Goal: Transaction & Acquisition: Purchase product/service

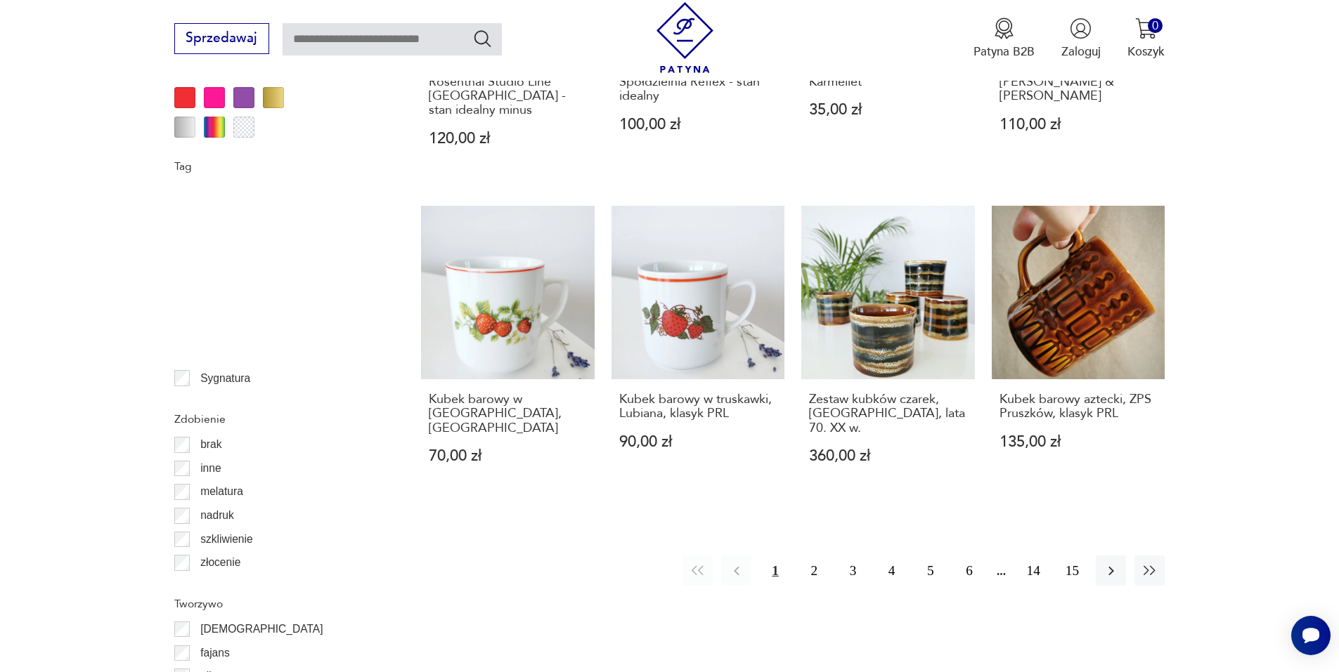
scroll to position [281, 0]
click at [1033, 556] on button "14" at bounding box center [1033, 571] width 30 height 30
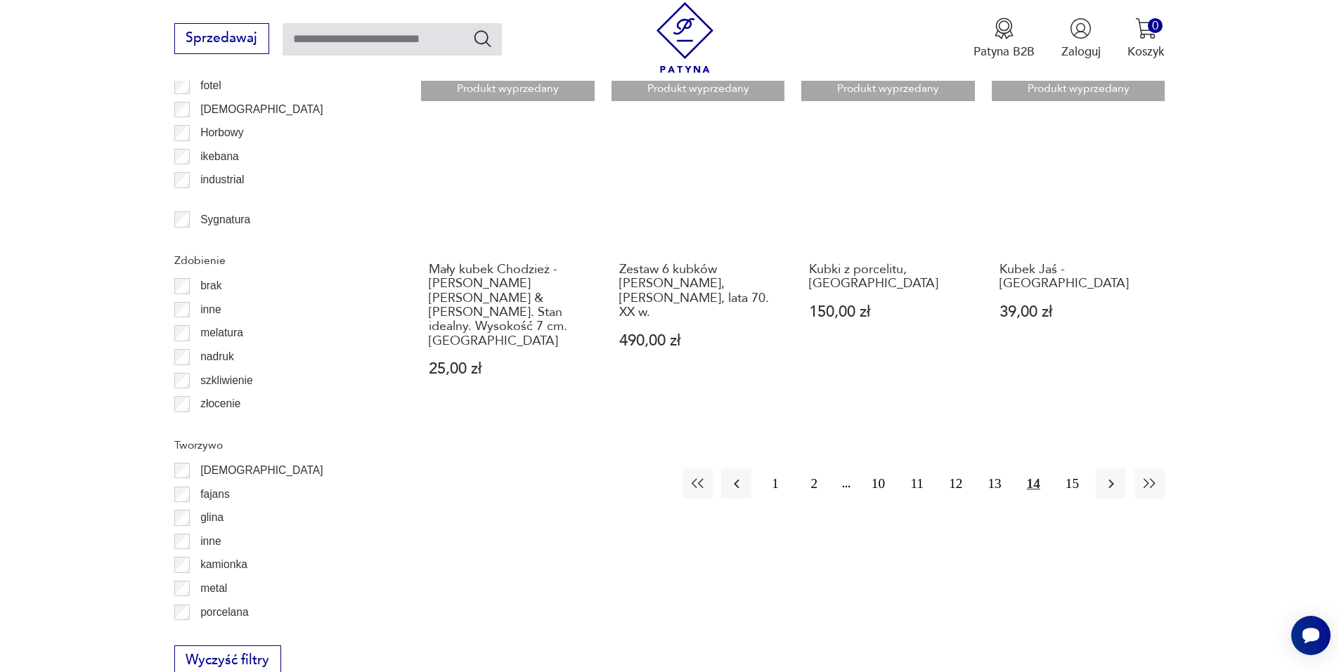
scroll to position [1803, 0]
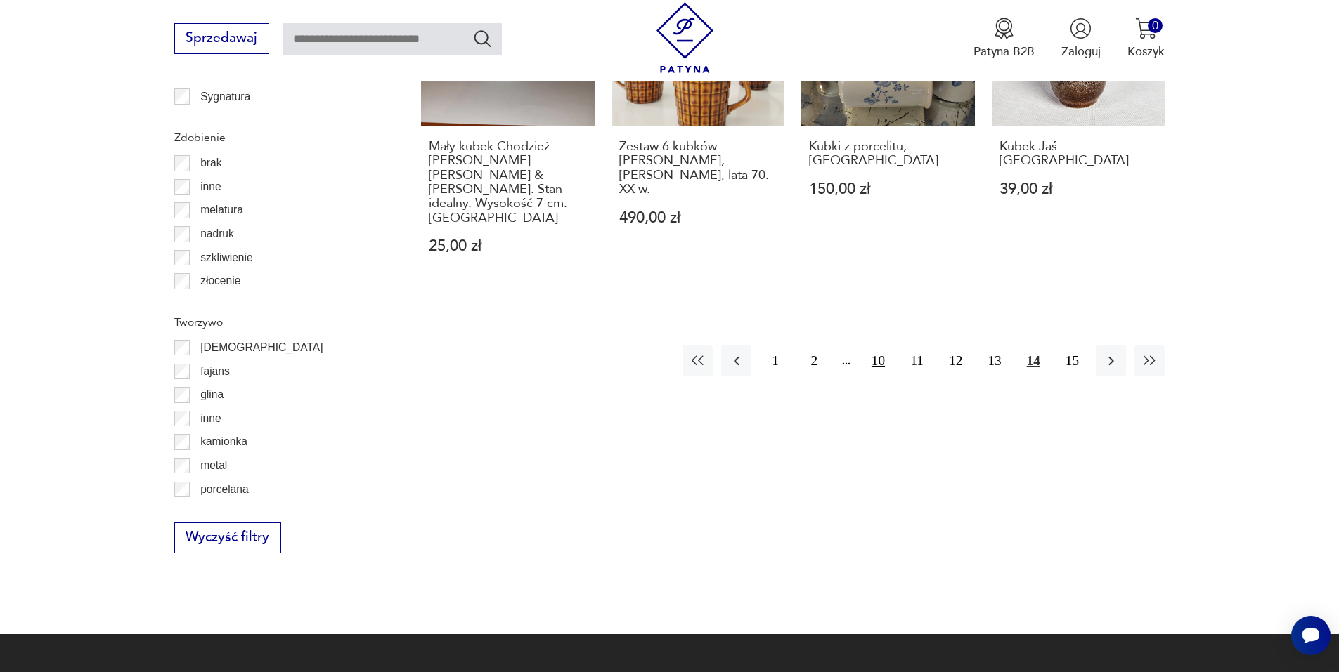
click at [880, 346] on button "10" at bounding box center [878, 361] width 30 height 30
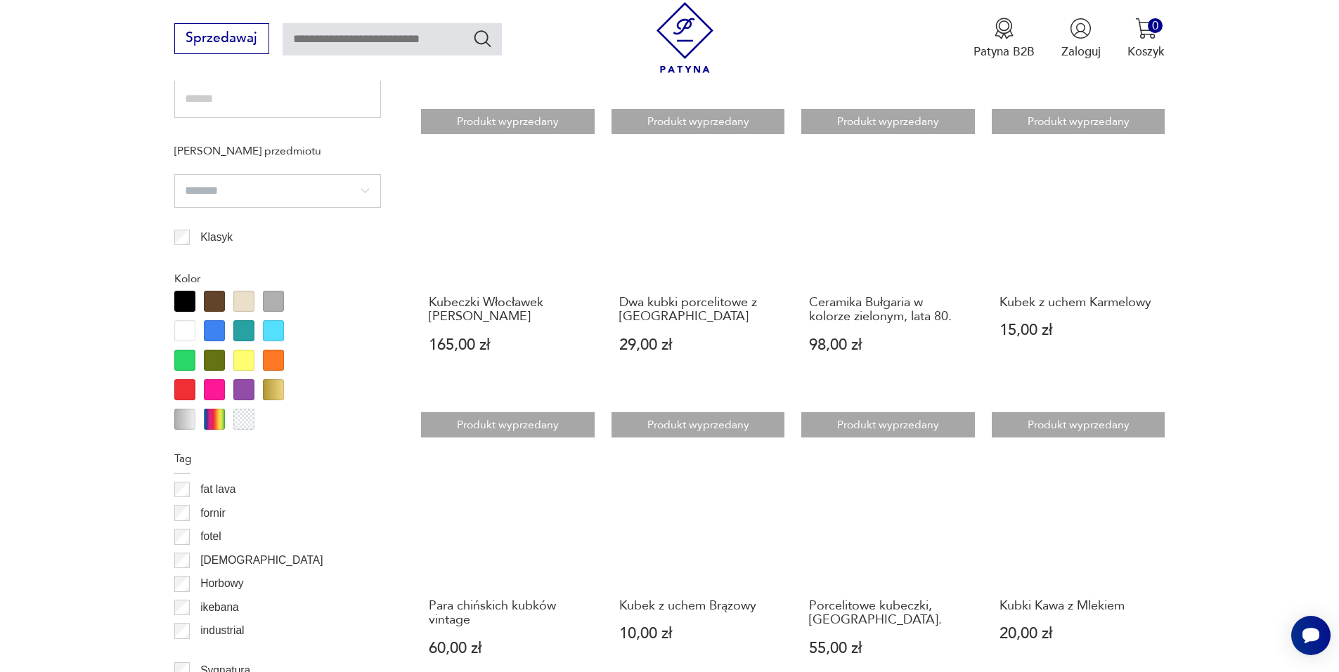
scroll to position [1241, 0]
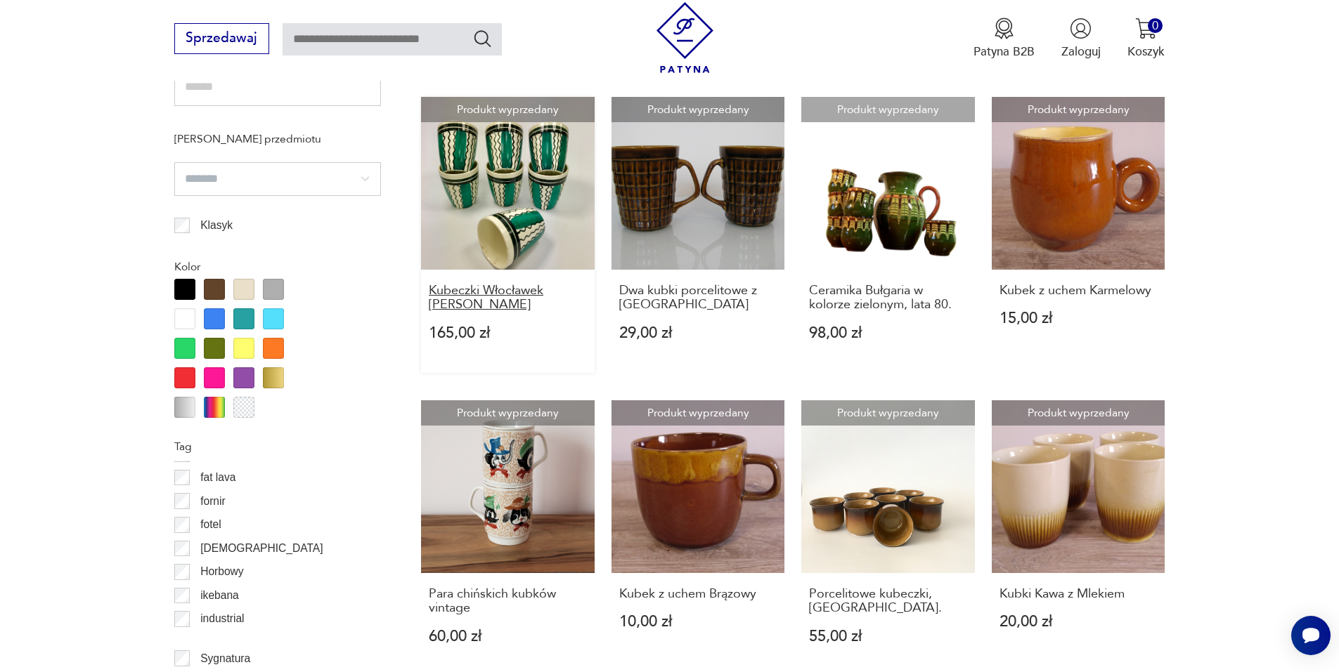
click at [493, 288] on h3 "Kubeczki Włocławek [PERSON_NAME]" at bounding box center [508, 298] width 158 height 29
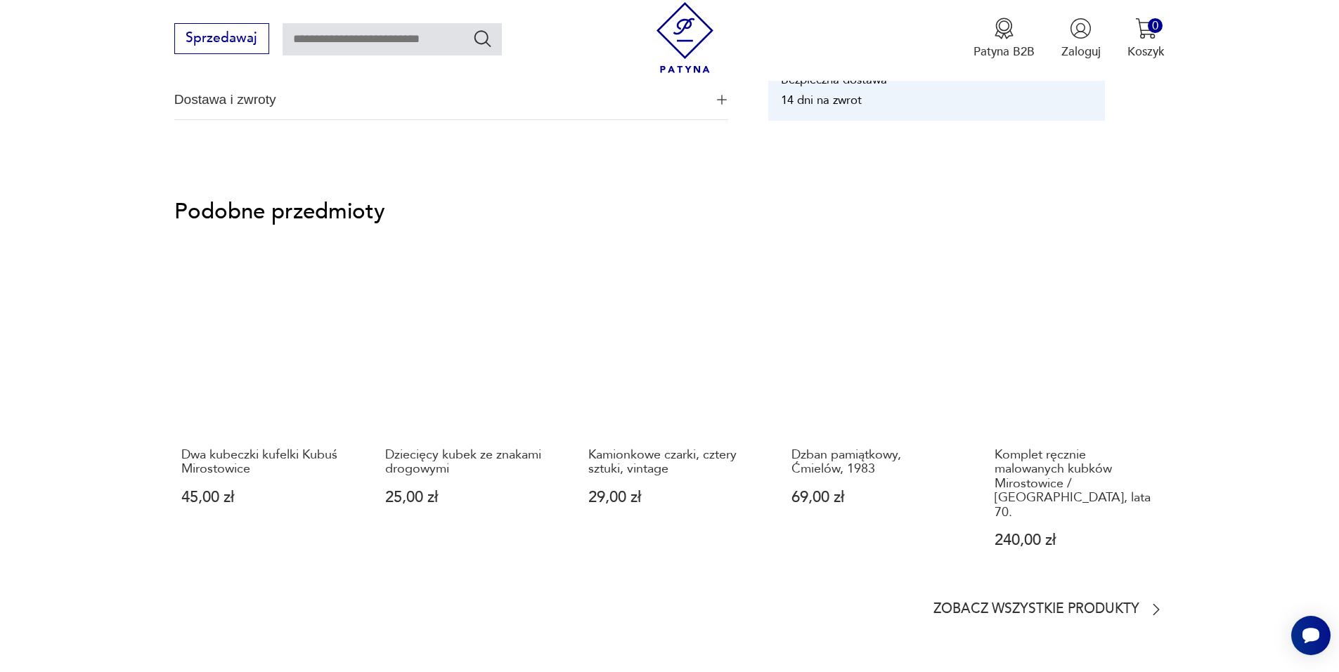
scroll to position [1124, 0]
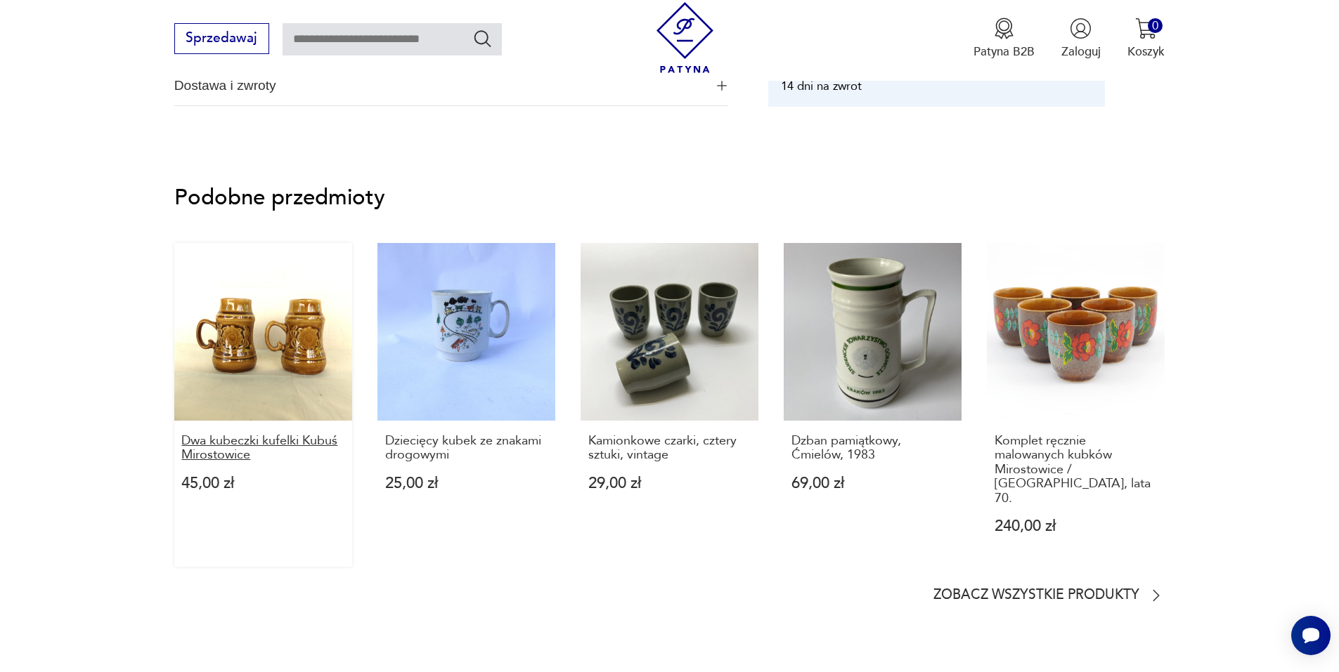
click at [270, 442] on p "Dwa kubeczki kufelki Kubuś Mirostowice" at bounding box center [262, 448] width 163 height 29
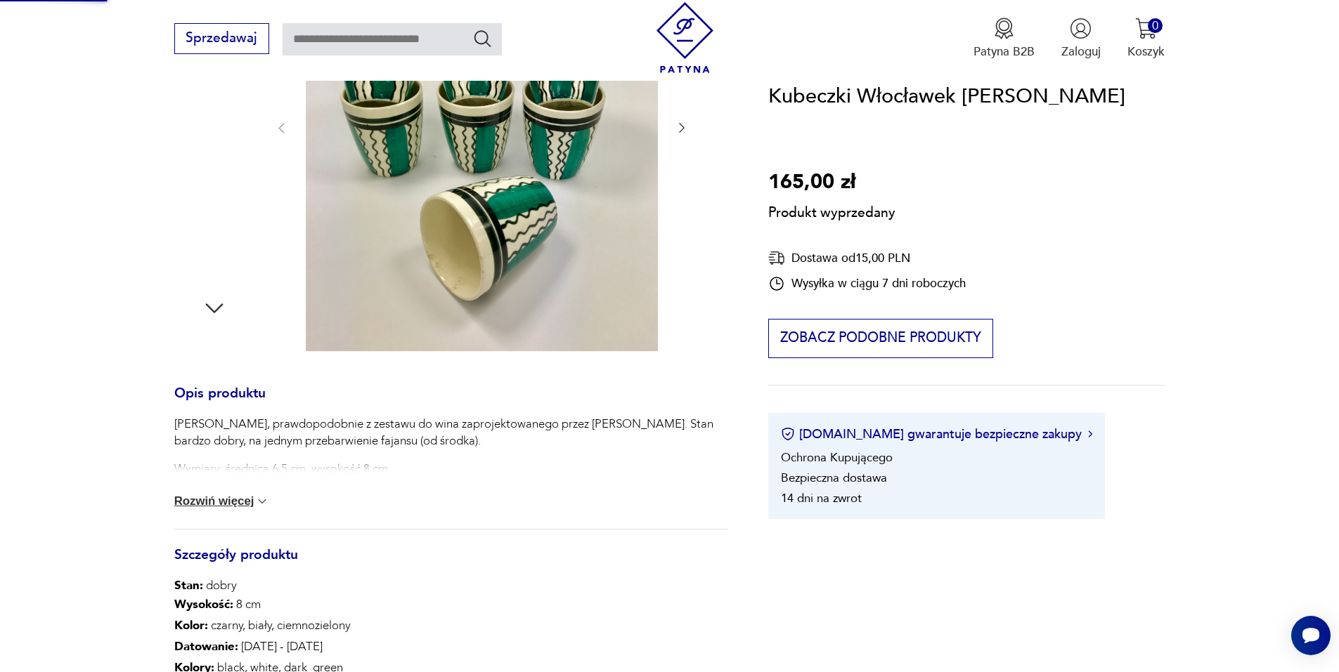
scroll to position [135, 0]
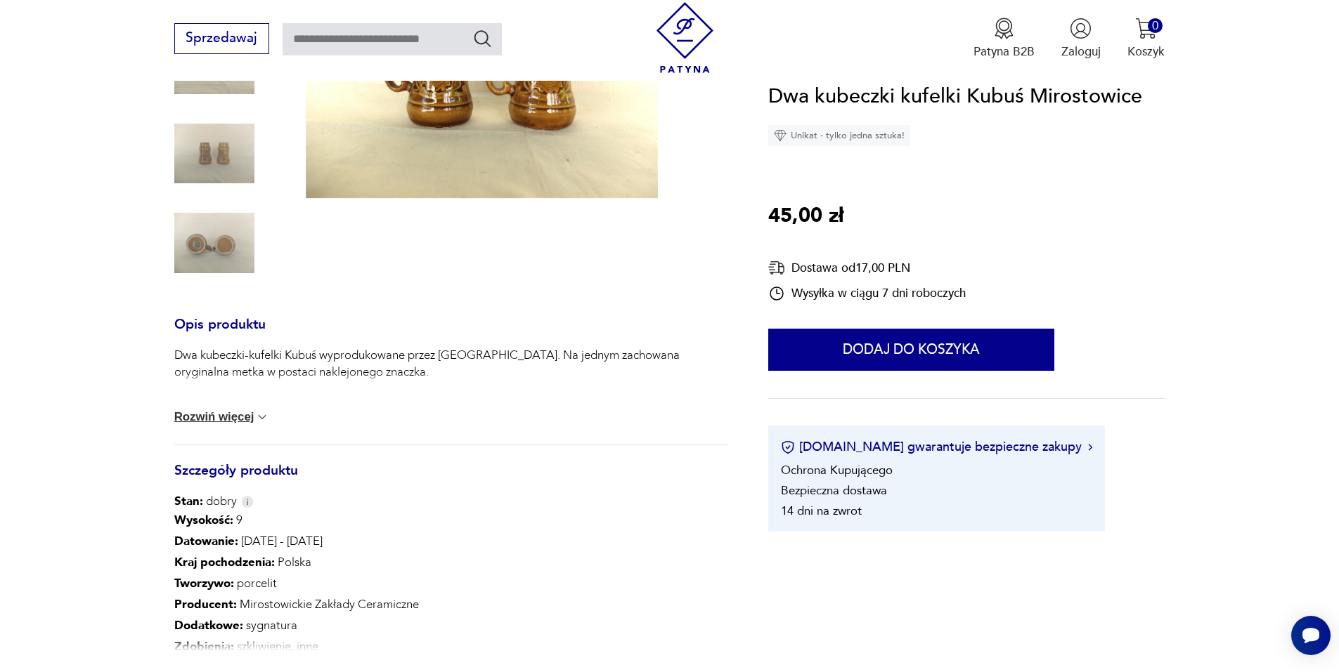
scroll to position [422, 0]
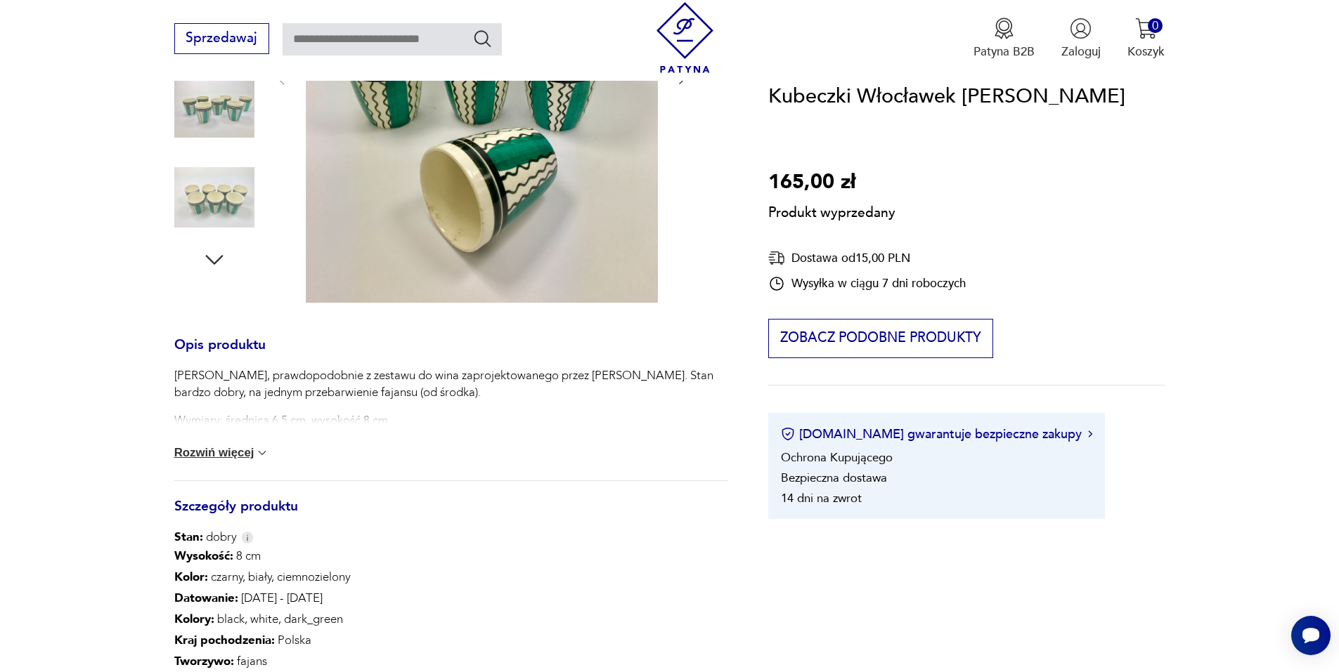
scroll to position [422, 0]
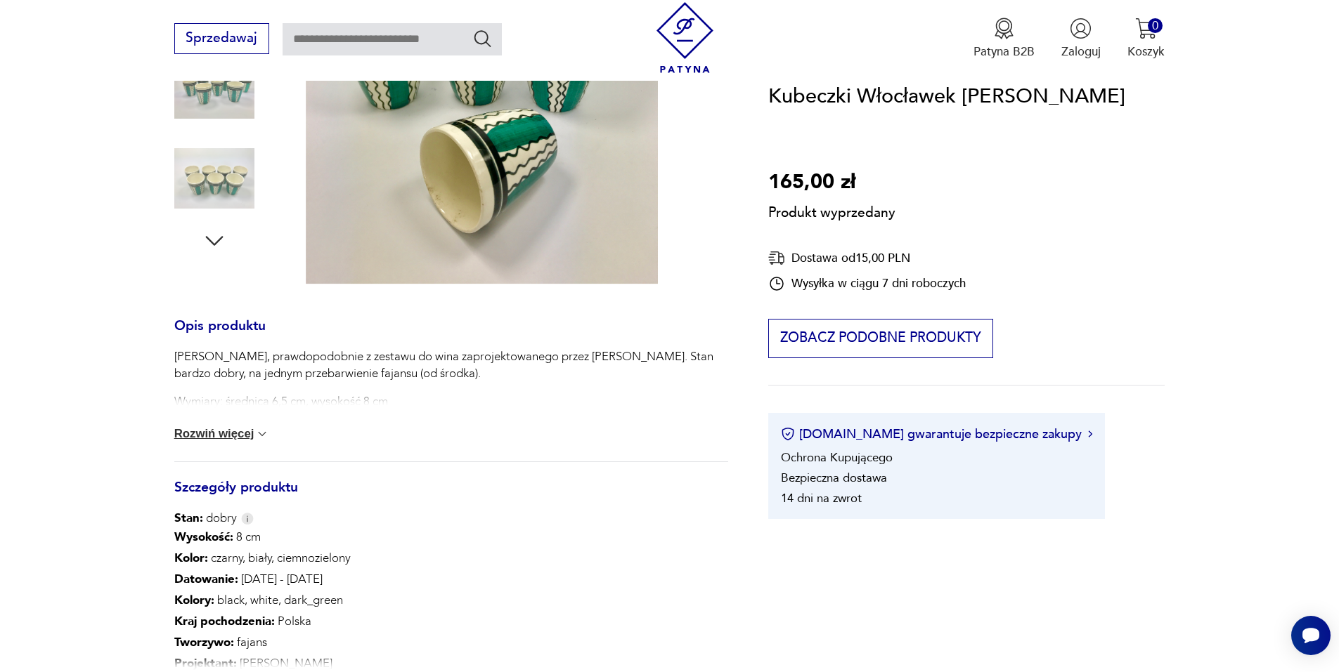
click at [229, 434] on button "Rozwiń więcej" at bounding box center [222, 434] width 96 height 14
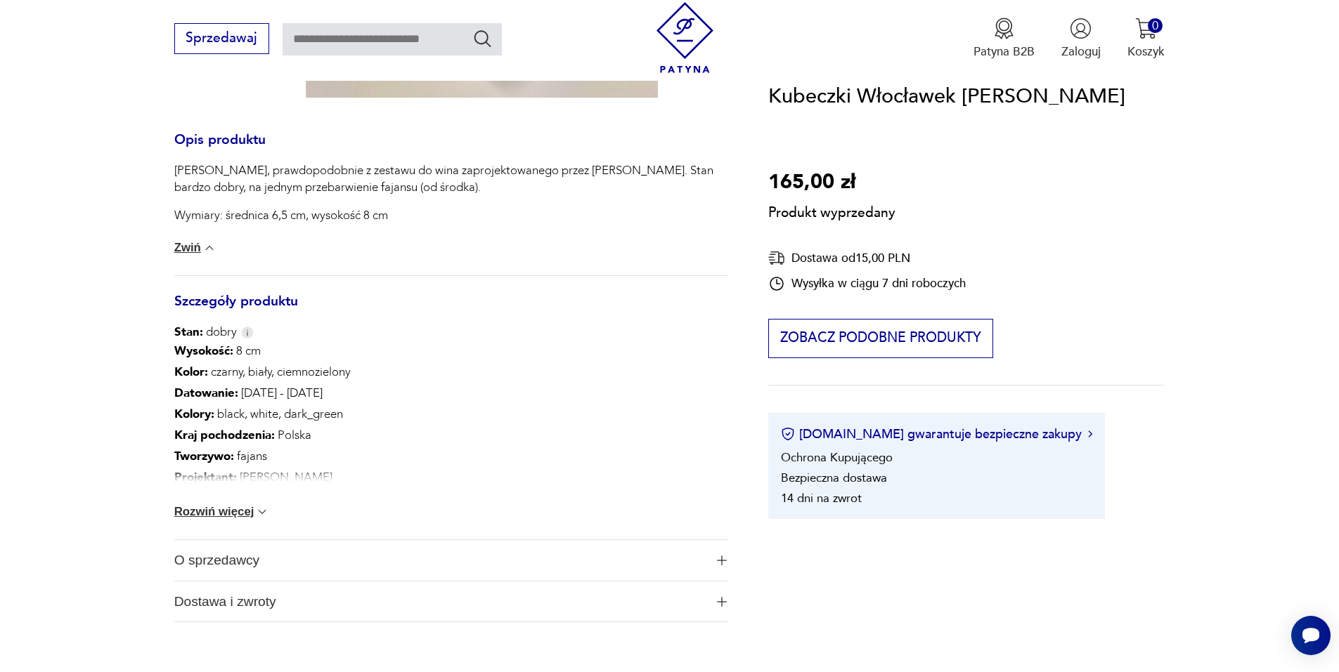
scroll to position [632, 0]
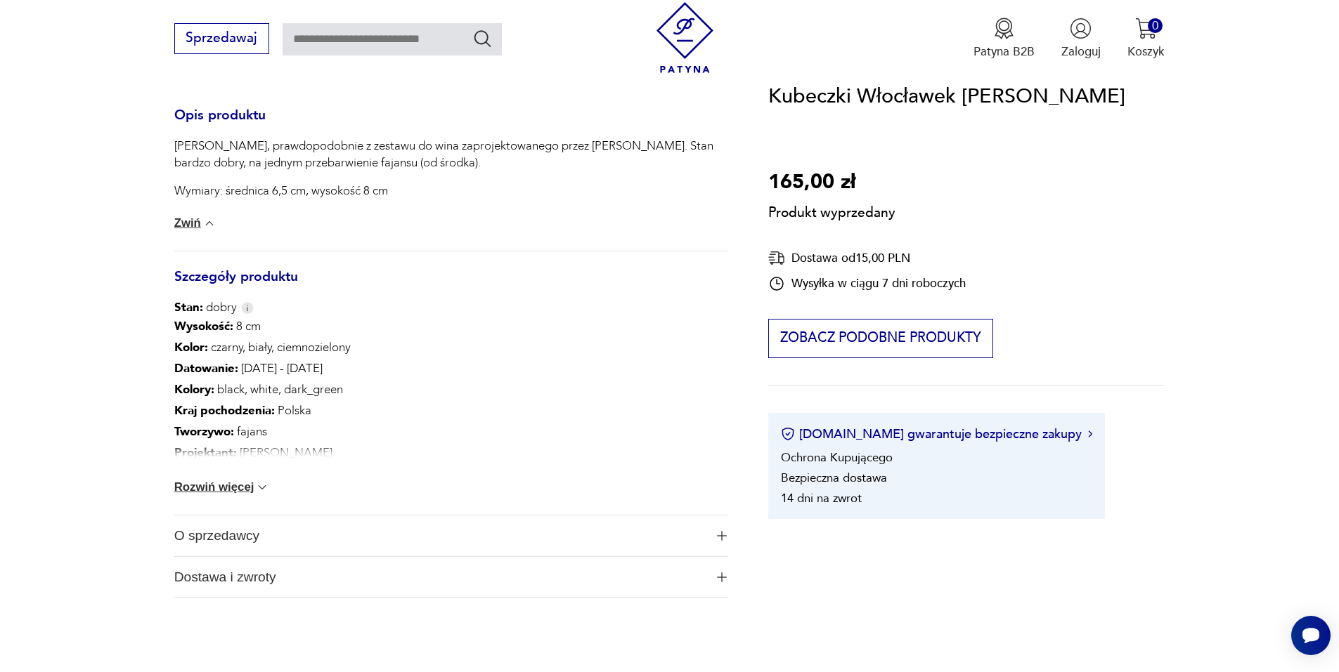
click at [242, 481] on button "Rozwiń więcej" at bounding box center [222, 488] width 96 height 14
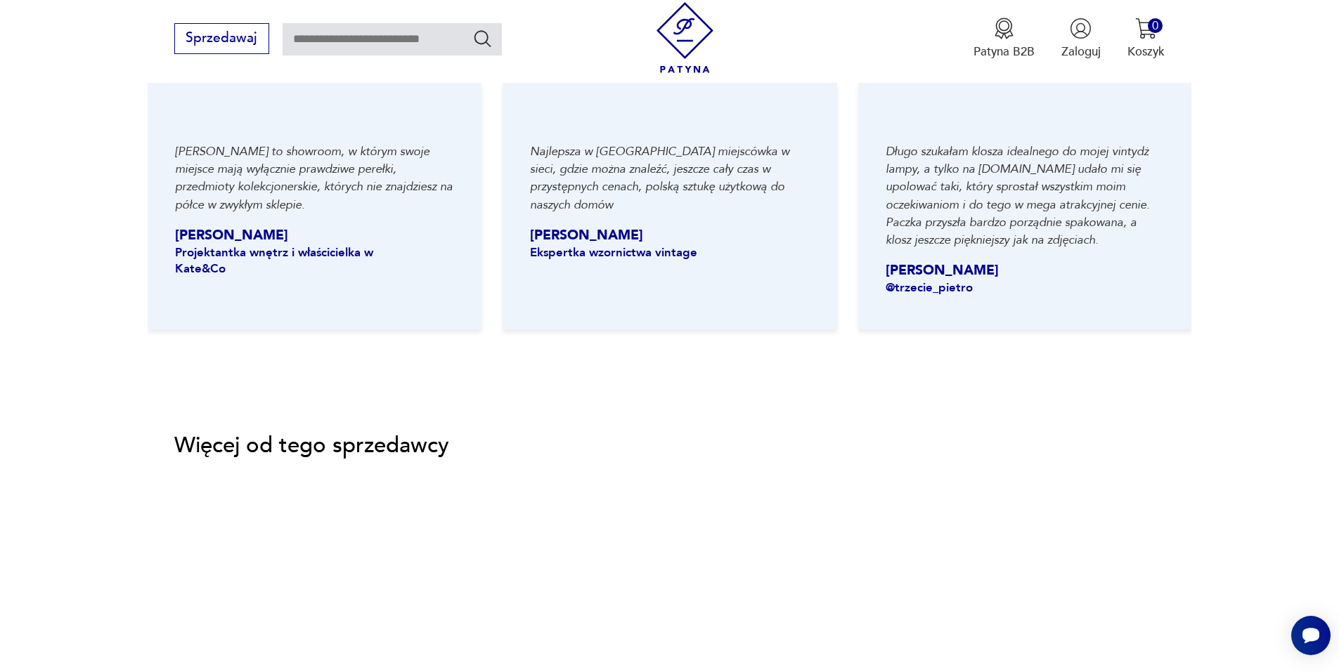
scroll to position [2108, 0]
